Goal: Check status

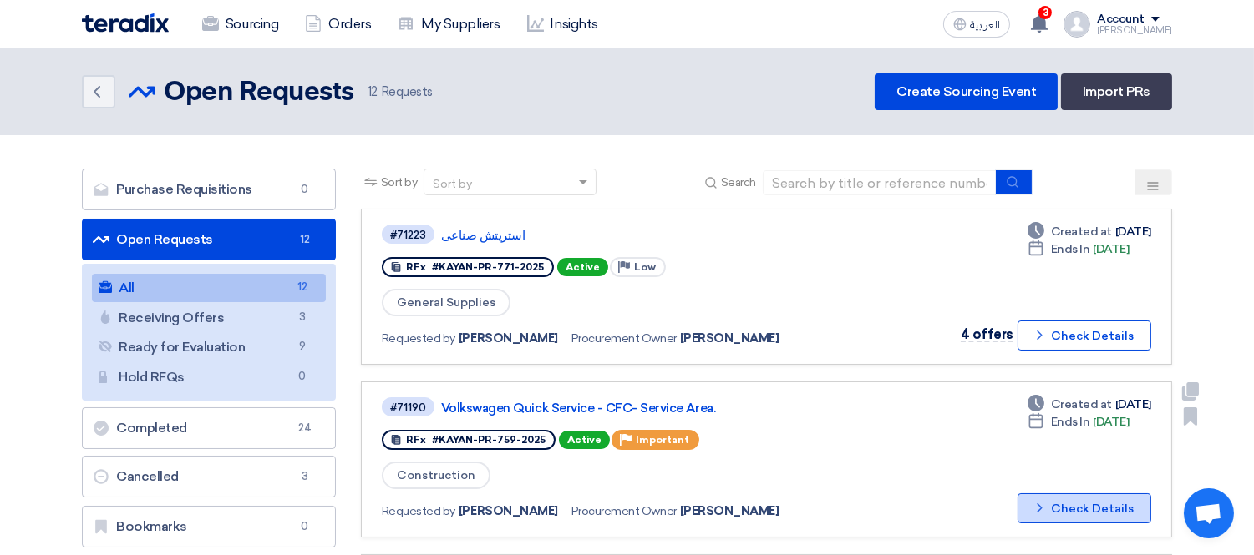
click at [1080, 494] on button "Check details Check Details" at bounding box center [1084, 509] width 134 height 30
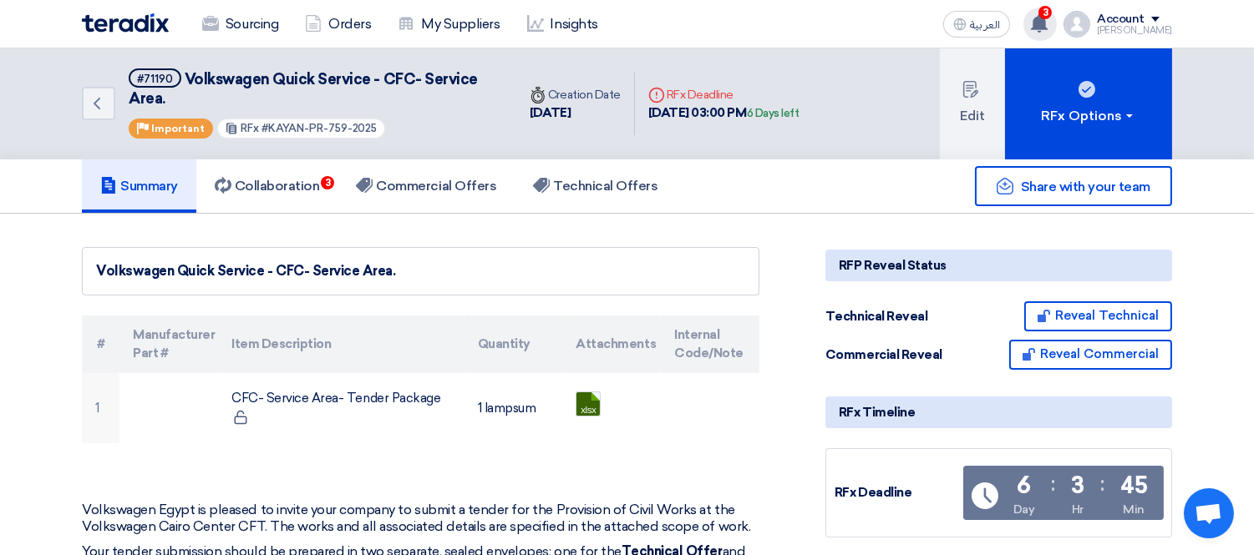
click at [1047, 23] on use at bounding box center [1039, 23] width 17 height 18
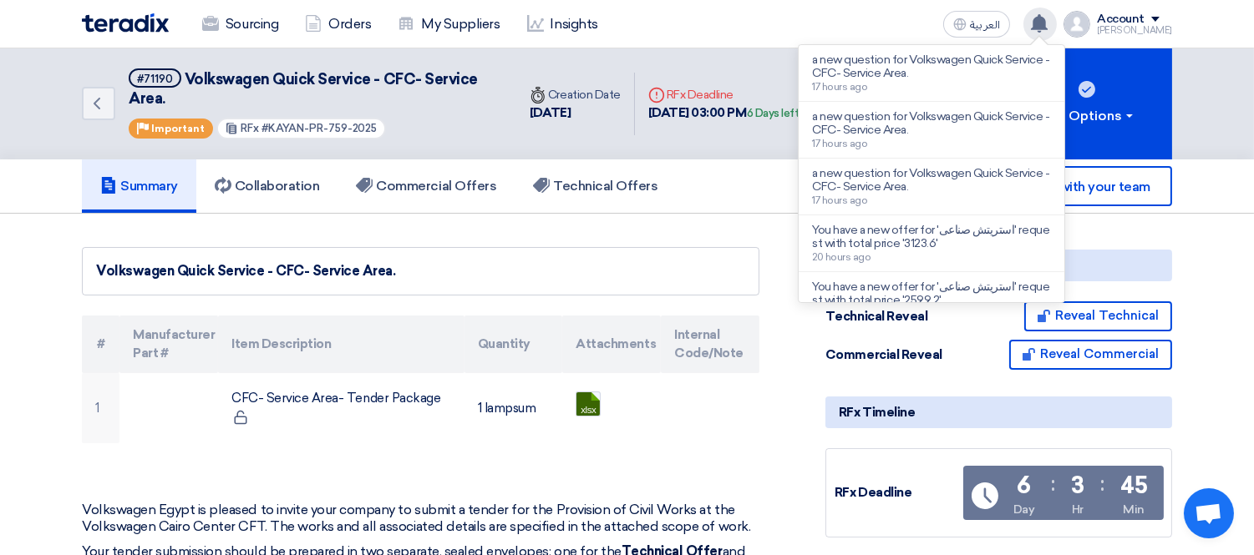
click at [1047, 23] on use at bounding box center [1039, 23] width 17 height 18
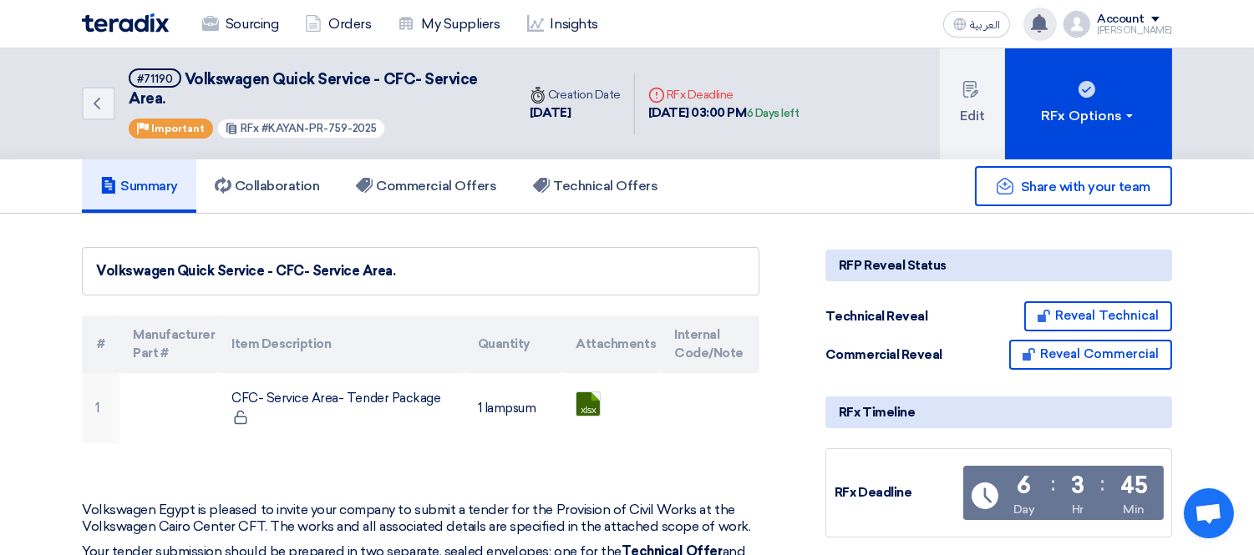
click at [1047, 19] on use at bounding box center [1039, 23] width 17 height 18
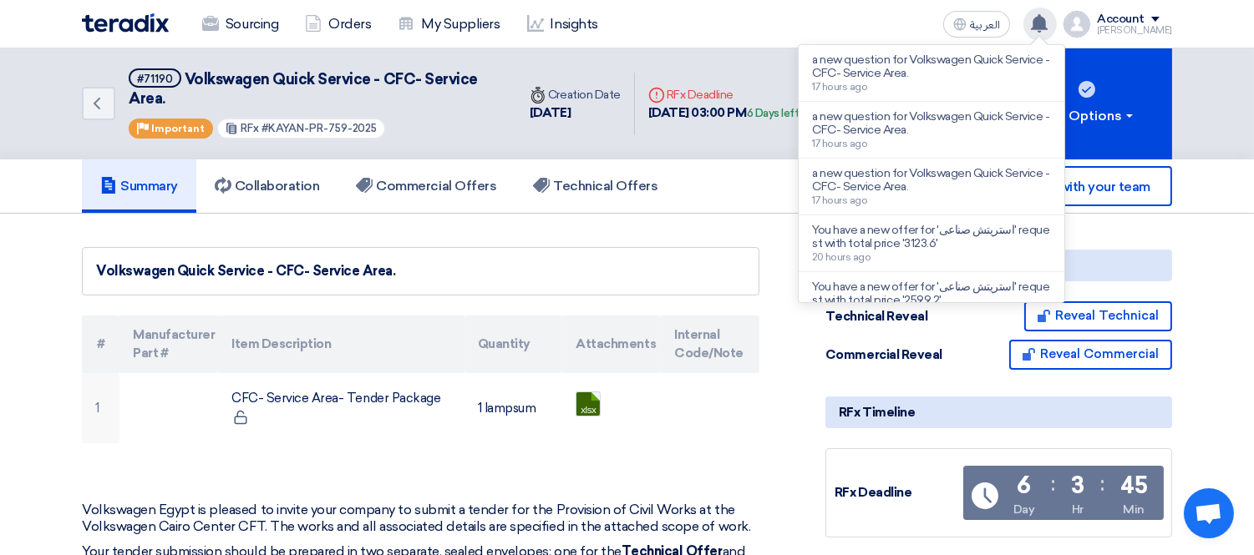
click at [1047, 19] on use at bounding box center [1039, 23] width 17 height 18
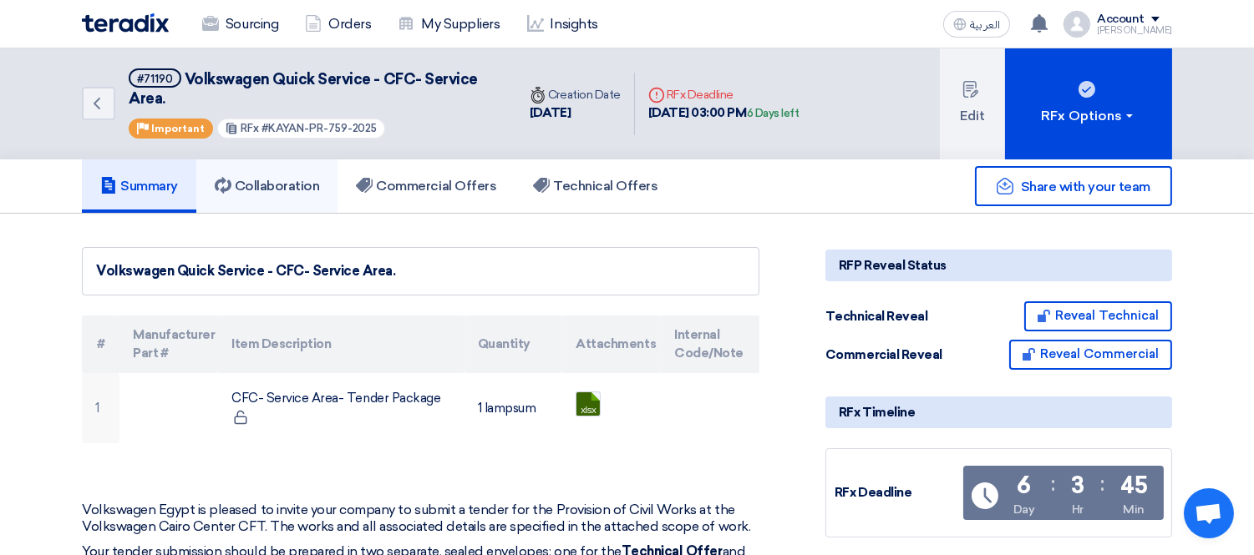
click at [256, 180] on h5 "Collaboration" at bounding box center [267, 186] width 105 height 17
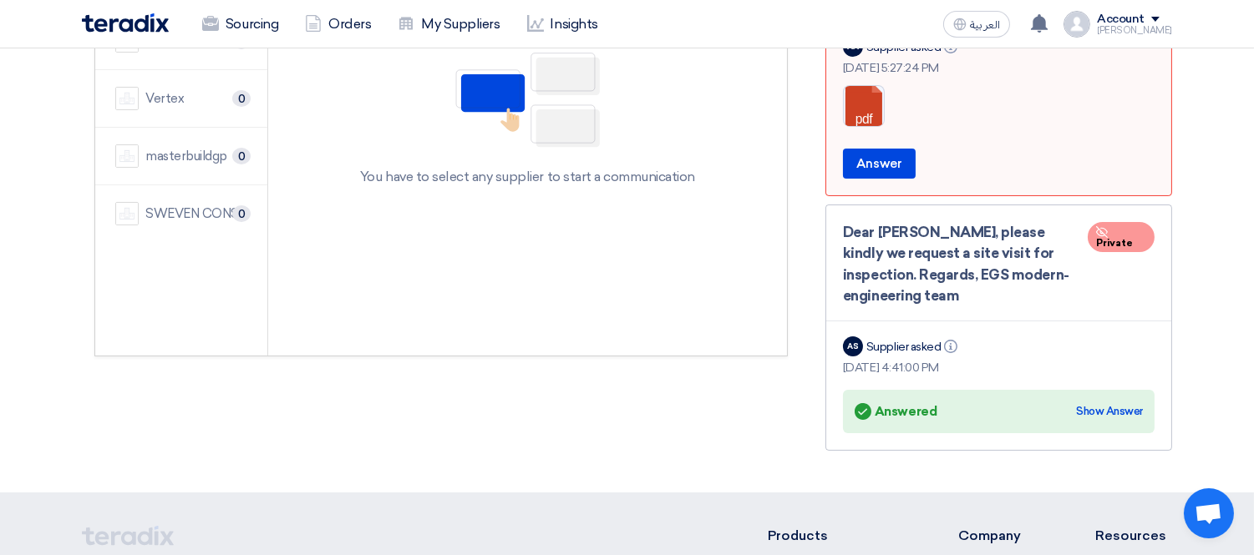
scroll to position [371, 0]
click at [1094, 409] on div "Show Answer" at bounding box center [1109, 411] width 67 height 17
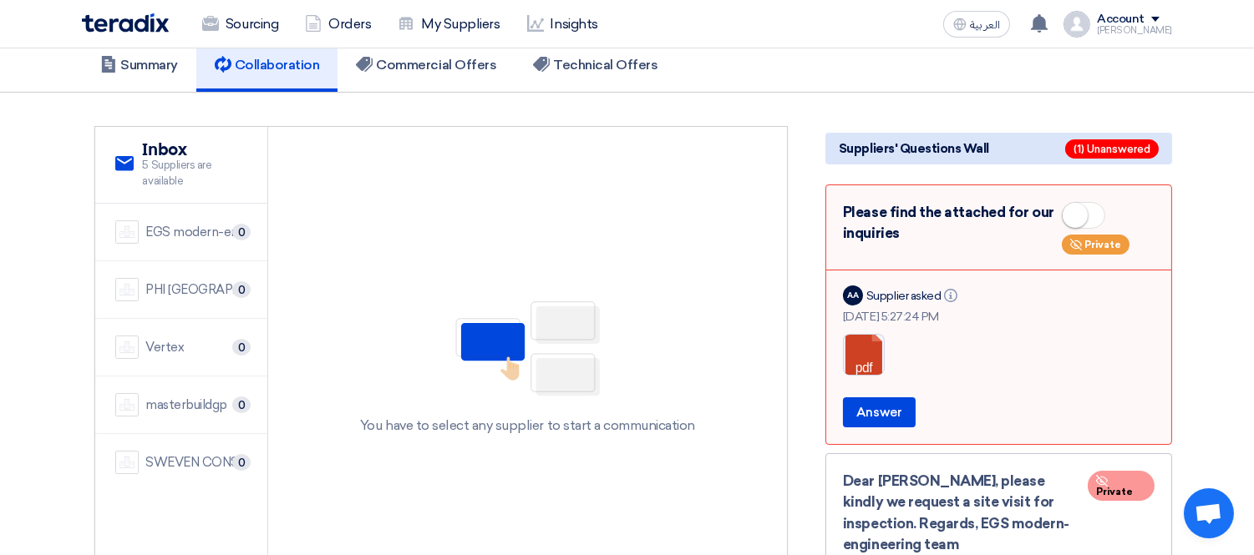
scroll to position [185, 0]
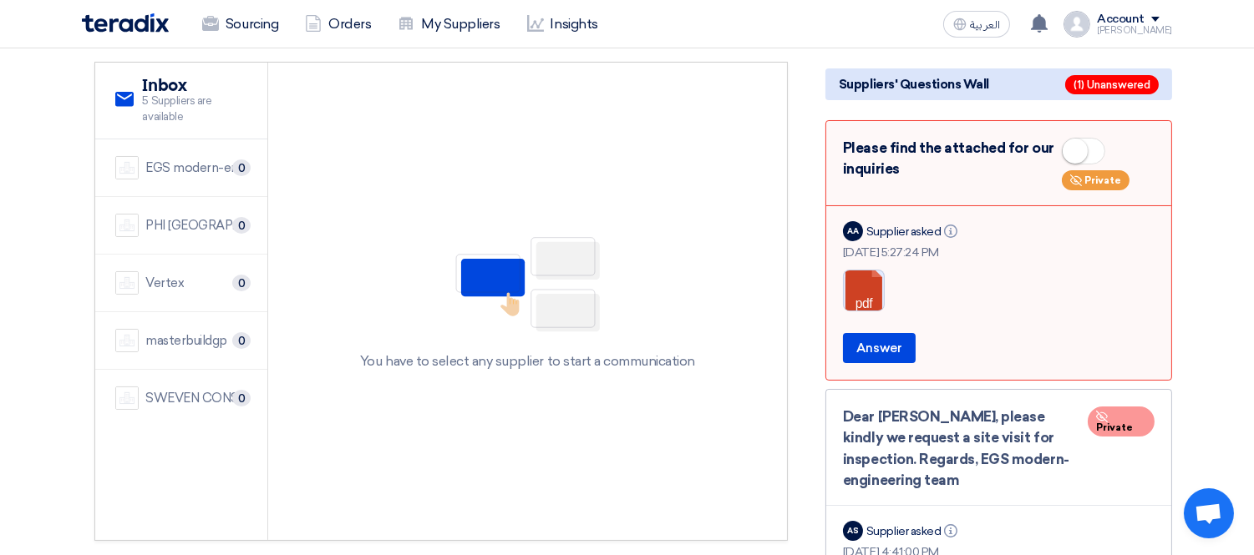
click at [863, 284] on link at bounding box center [910, 321] width 134 height 100
